Goal: Navigation & Orientation: Find specific page/section

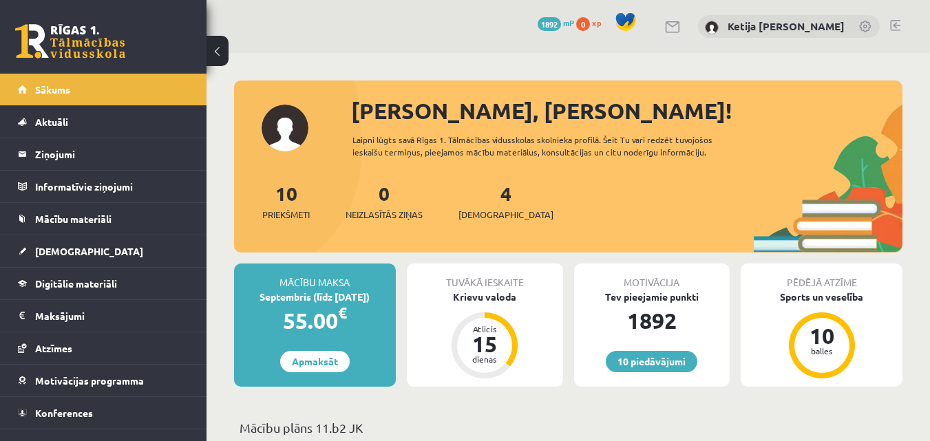
click at [65, 281] on span "Digitālie materiāli" at bounding box center [76, 284] width 82 height 12
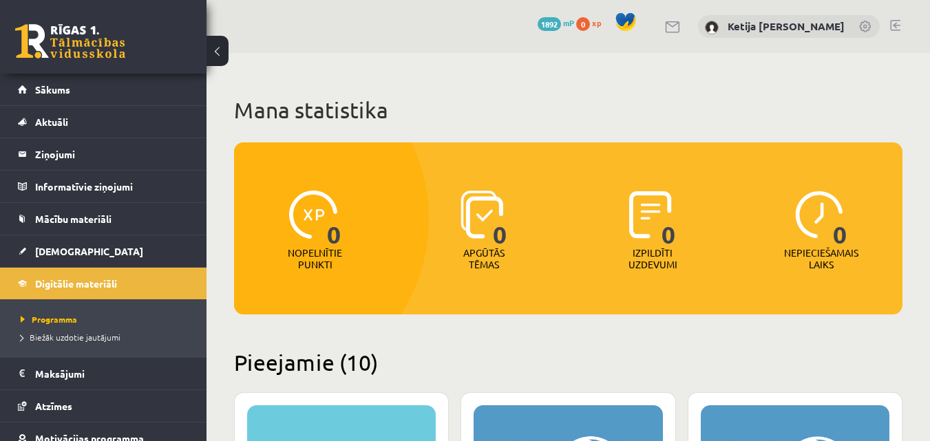
click at [448, 114] on h1 "Mana statistika" at bounding box center [568, 110] width 669 height 28
click at [84, 339] on span "Biežāk uzdotie jautājumi" at bounding box center [71, 337] width 100 height 11
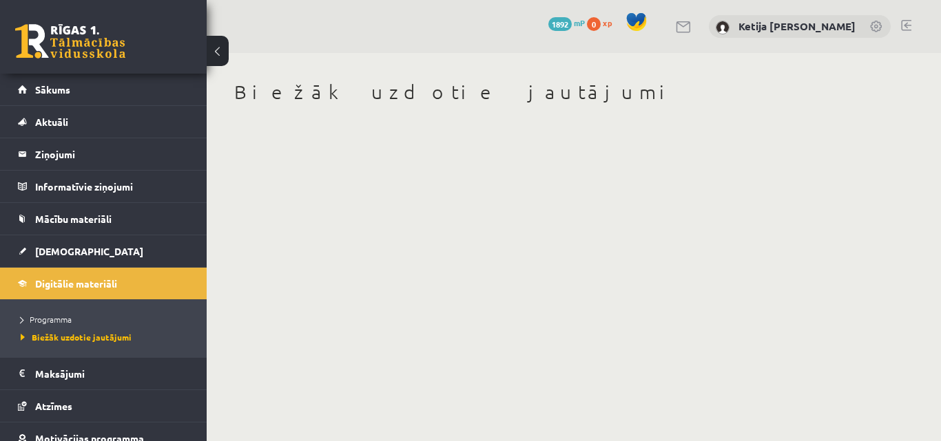
scroll to position [78, 0]
click at [94, 393] on link "Atzīmes" at bounding box center [103, 406] width 171 height 32
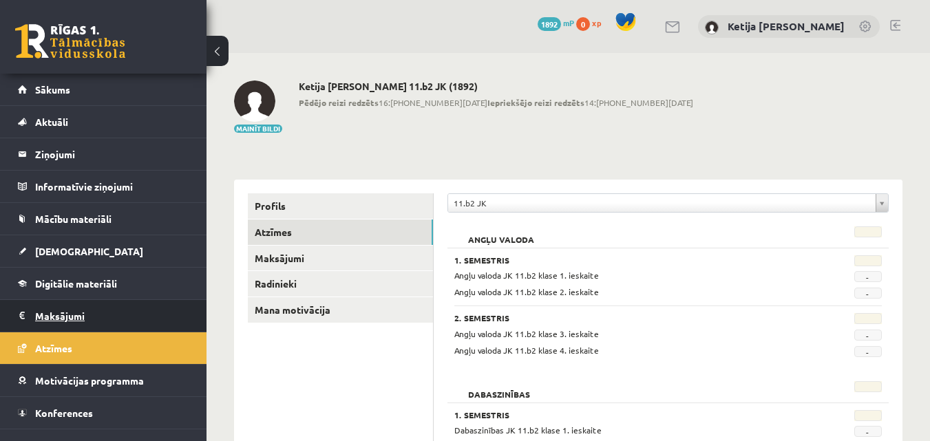
click at [76, 306] on legend "Maksājumi 0" at bounding box center [112, 316] width 154 height 32
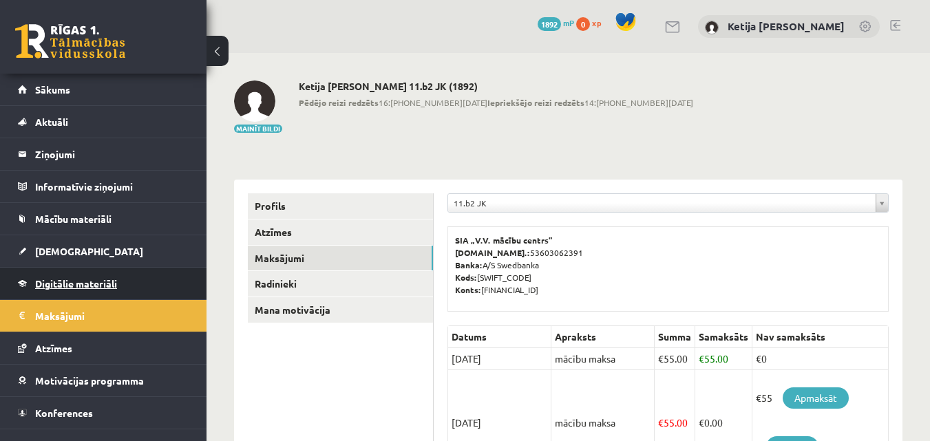
click at [79, 297] on link "Digitālie materiāli" at bounding box center [103, 284] width 171 height 32
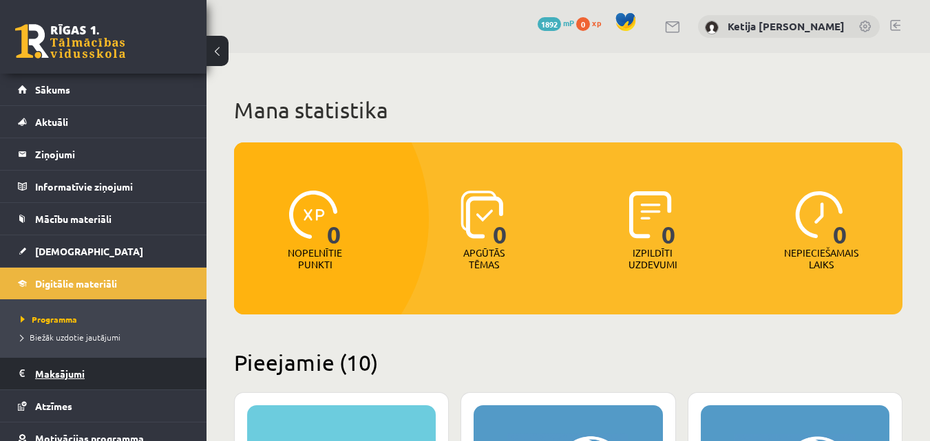
click at [90, 371] on legend "Maksājumi 0" at bounding box center [112, 374] width 154 height 32
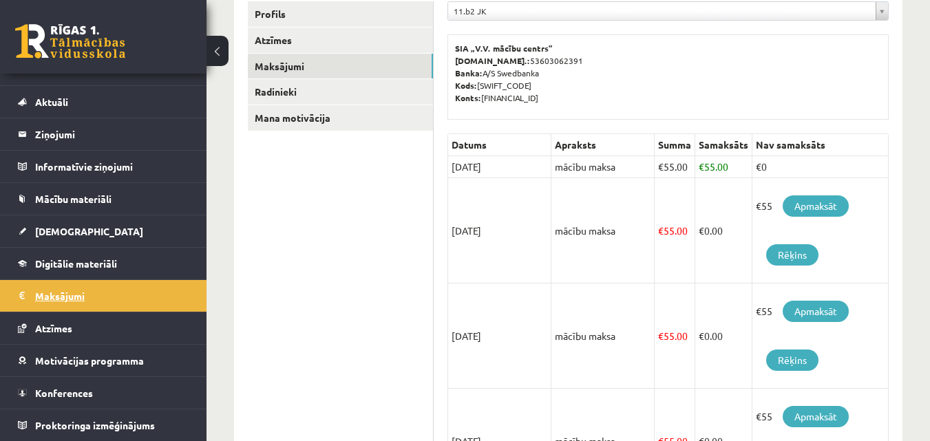
scroll to position [193, 0]
click at [782, 253] on link "Rēķins" at bounding box center [792, 254] width 52 height 21
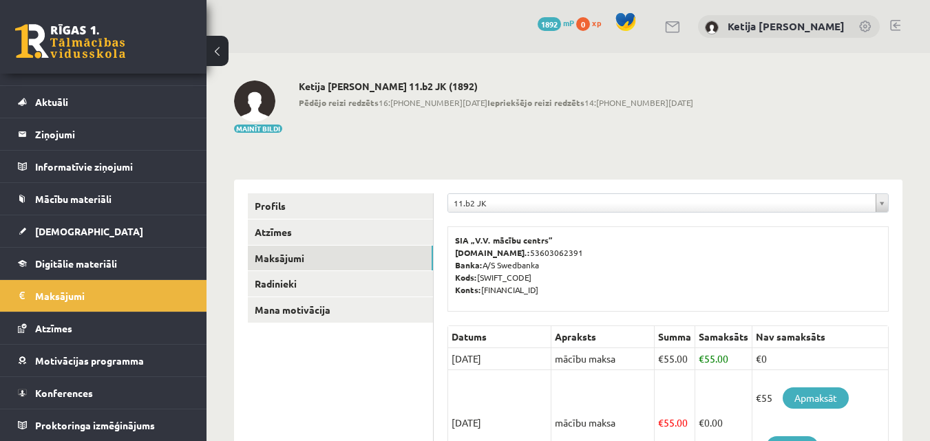
click at [897, 23] on link at bounding box center [895, 25] width 10 height 11
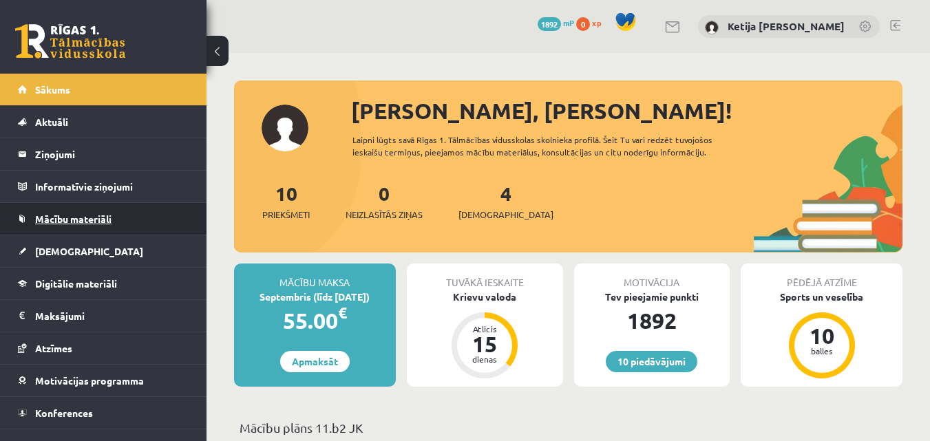
click at [134, 220] on link "Mācību materiāli" at bounding box center [103, 219] width 171 height 32
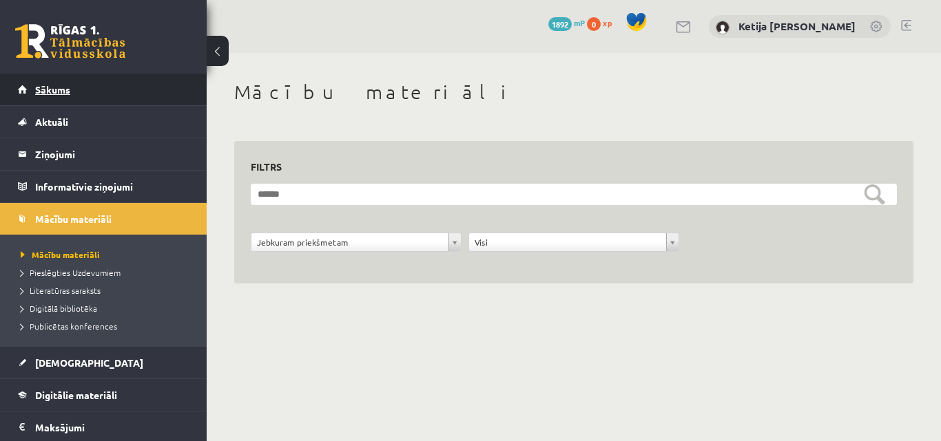
click at [72, 94] on link "Sākums" at bounding box center [103, 90] width 171 height 32
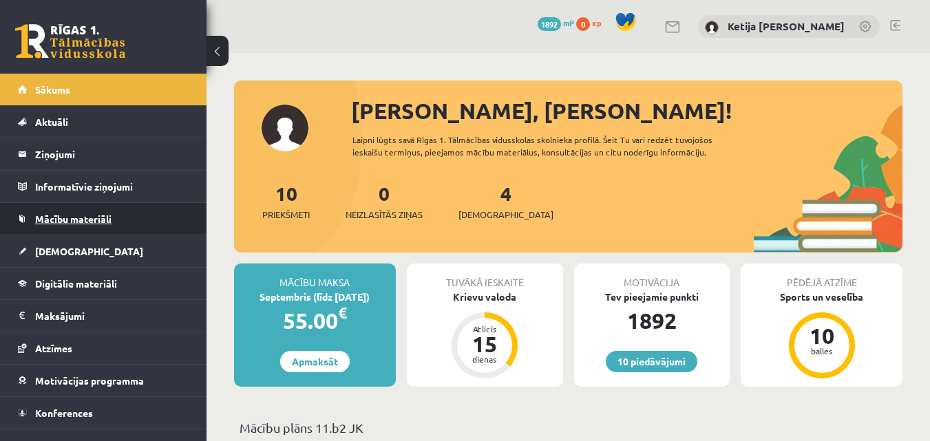
click at [92, 224] on link "Mācību materiāli" at bounding box center [103, 219] width 171 height 32
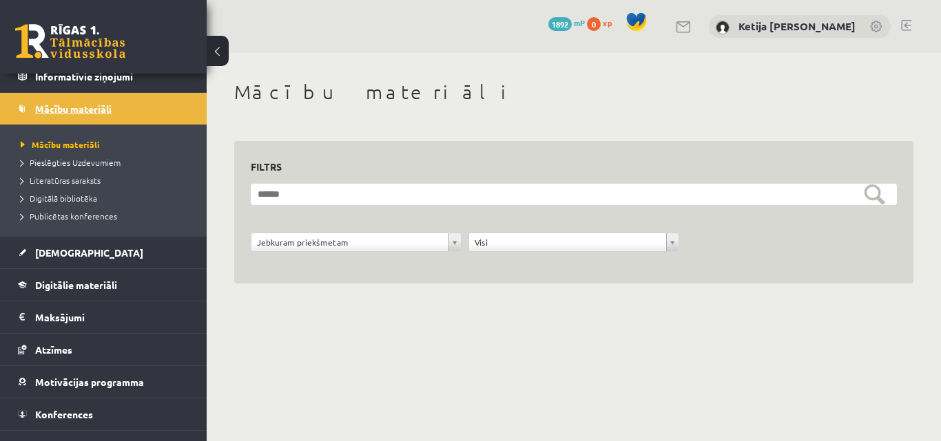
scroll to position [132, 0]
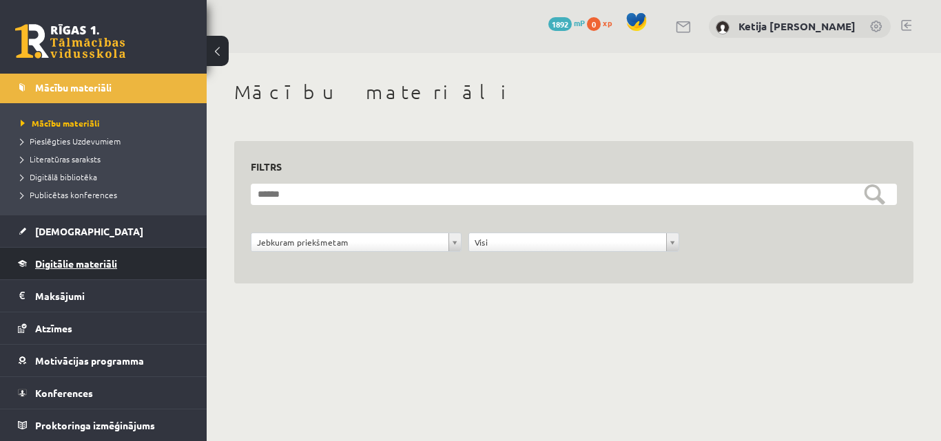
click at [90, 258] on link "Digitālie materiāli" at bounding box center [103, 264] width 171 height 32
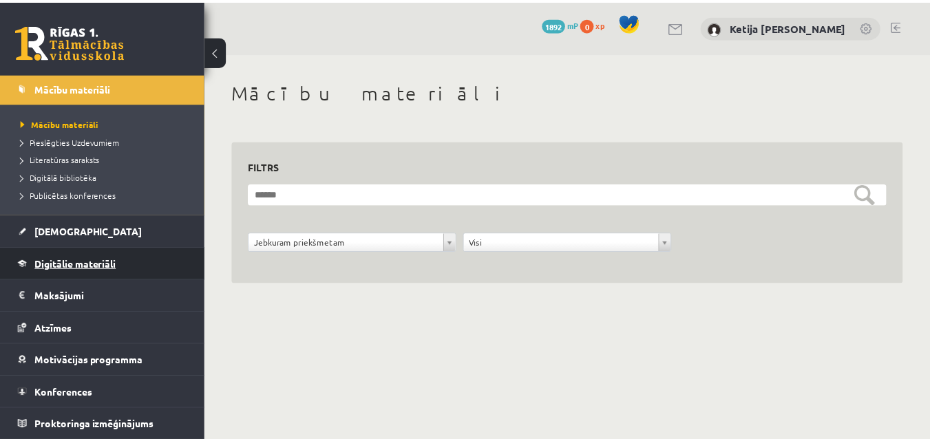
scroll to position [78, 0]
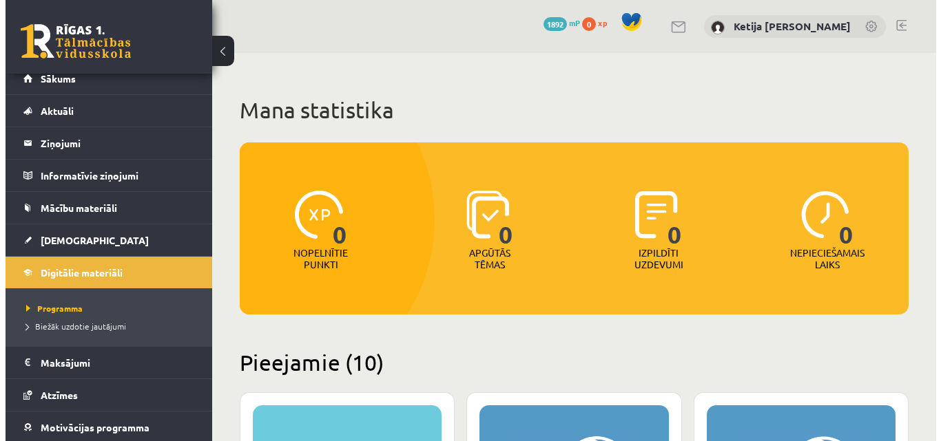
scroll to position [0, 0]
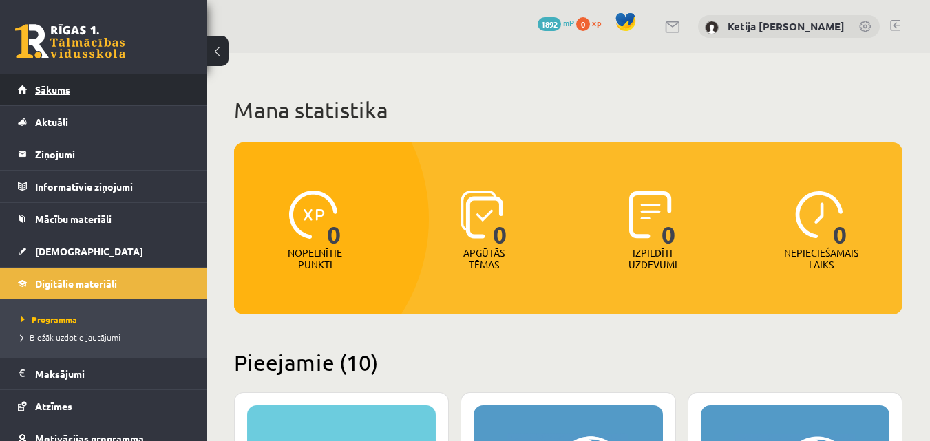
click at [114, 84] on link "Sākums" at bounding box center [103, 90] width 171 height 32
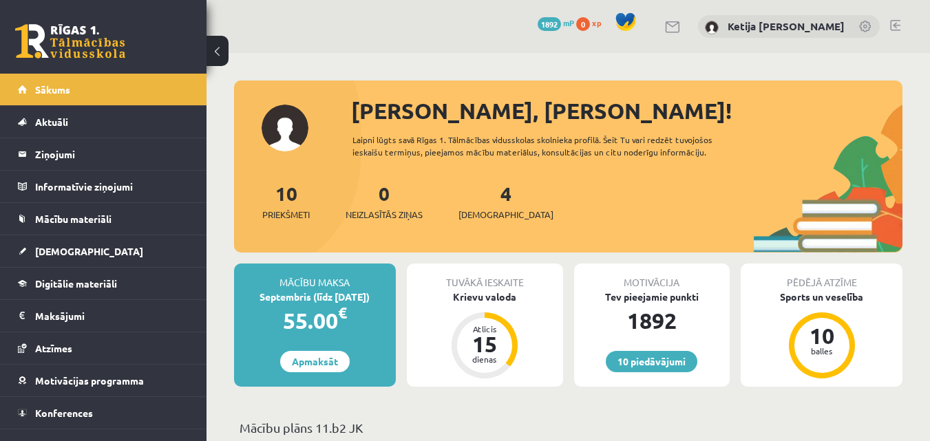
click at [896, 22] on link at bounding box center [895, 25] width 10 height 11
